Goal: Information Seeking & Learning: Learn about a topic

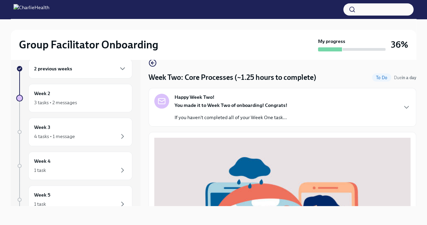
scroll to position [256, 0]
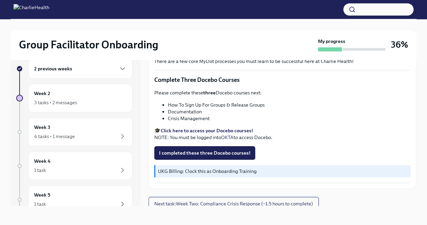
click at [273, 201] on span "Next task : Week Two: Compliance Crisis Response (~1.5 hours to complete)" at bounding box center [233, 203] width 159 height 7
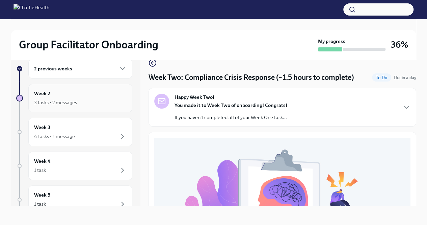
click at [90, 95] on div "Week 2 3 tasks • 2 messages" at bounding box center [80, 98] width 93 height 17
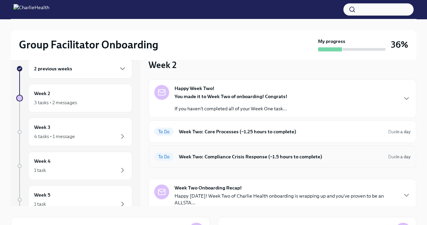
click at [273, 150] on div "To Do Week Two: Compliance Crisis Response (~1.5 hours to complete) Due in a day" at bounding box center [283, 156] width 268 height 22
click at [294, 162] on div "To Do Week Two: Compliance Crisis Response (~1.5 hours to complete) Due in a day" at bounding box center [283, 156] width 268 height 22
click at [279, 131] on h6 "Week Two: Core Processes (~1.25 hours to complete)" at bounding box center [281, 131] width 204 height 7
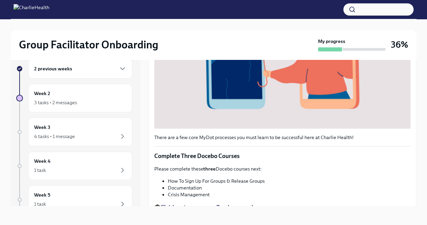
scroll to position [256, 0]
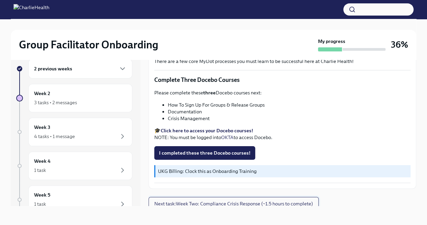
click at [263, 200] on span "Next task : Week Two: Compliance Crisis Response (~1.5 hours to complete)" at bounding box center [233, 203] width 159 height 7
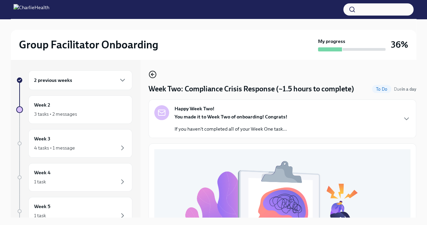
click at [153, 76] on icon "button" at bounding box center [153, 74] width 8 height 8
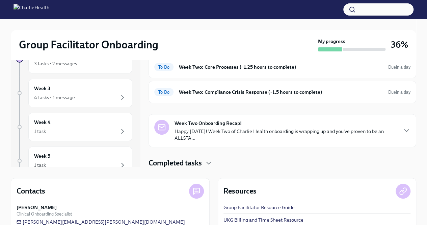
scroll to position [51, 0]
click at [284, 133] on p "Happy [DATE]! Week Two of Charlie Health onboarding is wrapping up and you've p…" at bounding box center [286, 134] width 223 height 14
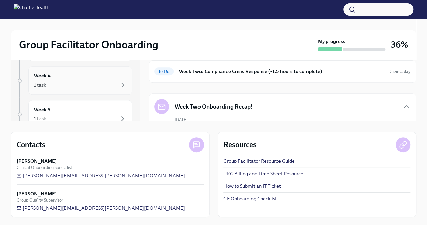
scroll to position [96, 0]
